Goal: Transaction & Acquisition: Purchase product/service

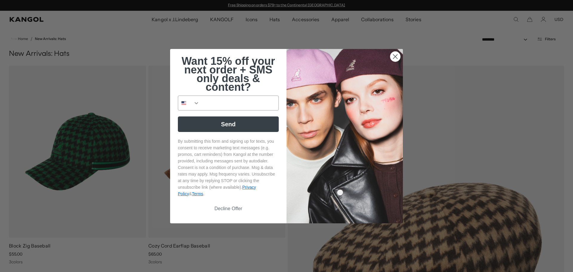
click at [396, 54] on circle "Close dialog" at bounding box center [395, 56] width 10 height 10
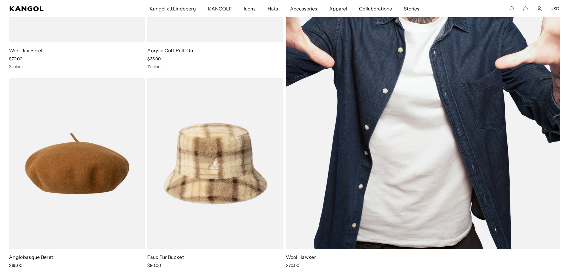
click at [439, 156] on img at bounding box center [423, 60] width 274 height 377
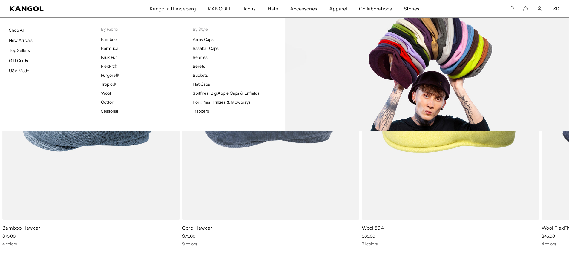
click at [199, 84] on link "Flat Caps" at bounding box center [201, 84] width 17 height 5
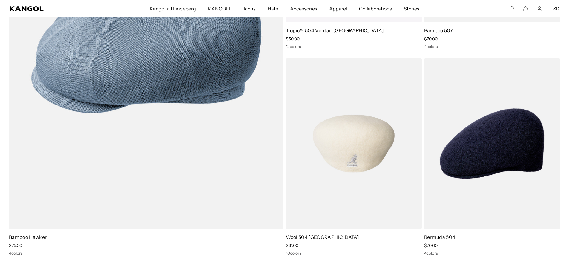
scroll to position [0, 123]
click at [368, 149] on img at bounding box center [354, 143] width 136 height 171
click at [353, 144] on img at bounding box center [354, 143] width 136 height 171
click at [353, 90] on img at bounding box center [354, 143] width 136 height 171
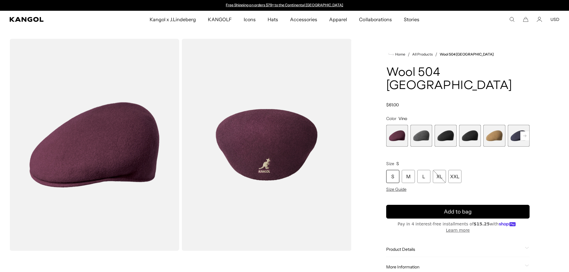
click at [472, 125] on span "4 of 12" at bounding box center [470, 136] width 22 height 22
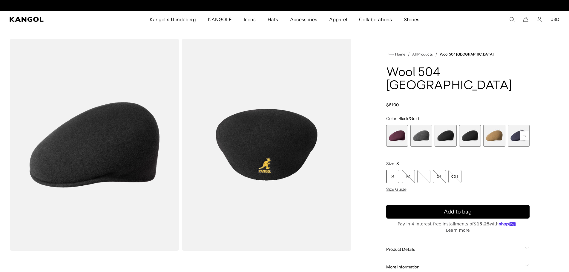
scroll to position [0, 123]
click at [525, 131] on rect at bounding box center [524, 135] width 9 height 9
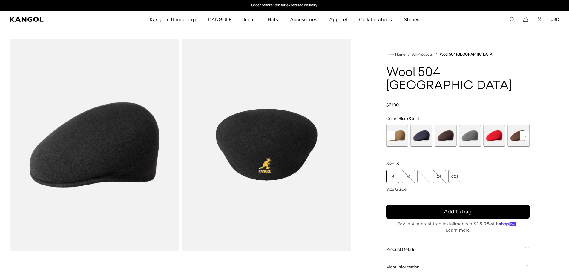
click at [525, 131] on rect at bounding box center [524, 135] width 9 height 9
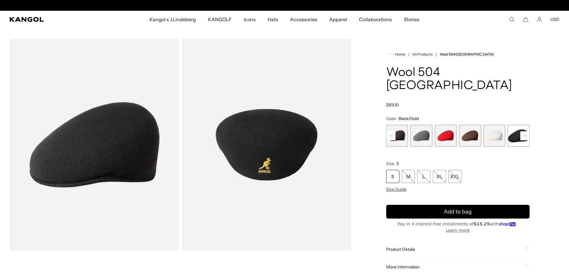
scroll to position [0, 0]
click at [525, 125] on div "Previous Next Vino Variant sold out or unavailable Dark Flannel Variant sold ou…" at bounding box center [457, 136] width 143 height 22
click at [518, 125] on span "12 of 12" at bounding box center [519, 136] width 22 height 22
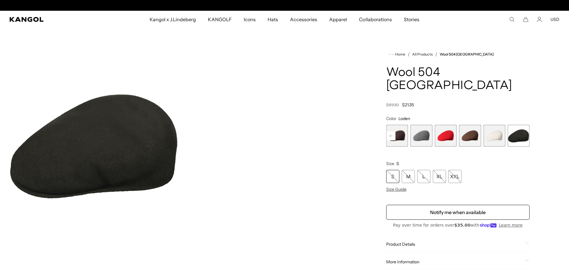
scroll to position [0, 123]
click at [516, 125] on span "12 of 12" at bounding box center [519, 136] width 22 height 22
click at [473, 125] on span "10 of 12" at bounding box center [470, 136] width 22 height 22
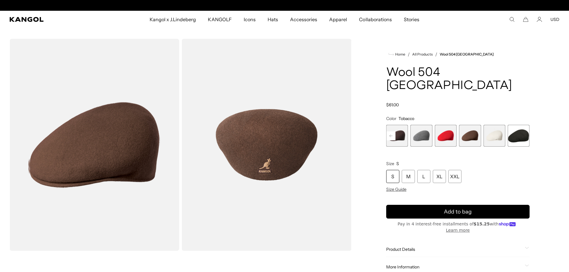
scroll to position [0, 123]
click at [448, 125] on span "9 of 12" at bounding box center [445, 136] width 22 height 22
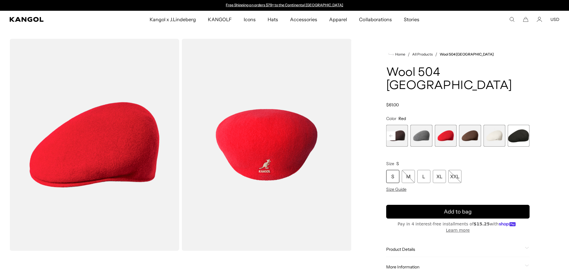
click at [519, 125] on span "12 of 12" at bounding box center [519, 136] width 22 height 22
